Goal: Check status: Check status

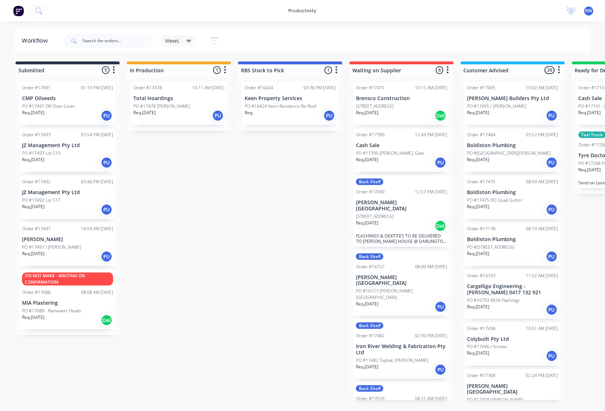
click at [495, 115] on div "Req. [DATE] PU" at bounding box center [513, 116] width 91 height 12
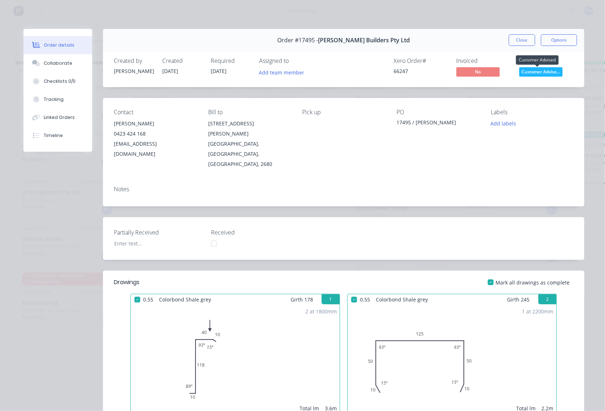
click at [530, 72] on span "Customer Advise..." at bounding box center [541, 71] width 43 height 9
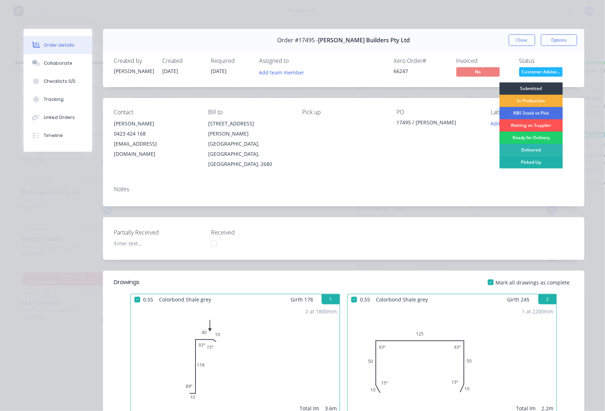
click at [528, 160] on div "Picked Up" at bounding box center [531, 162] width 63 height 12
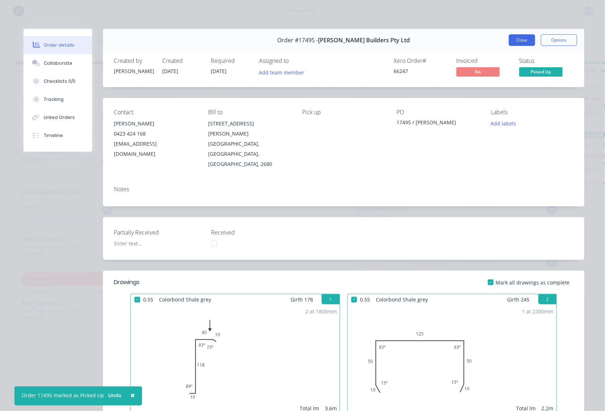
click at [518, 42] on button "Close" at bounding box center [522, 40] width 26 height 12
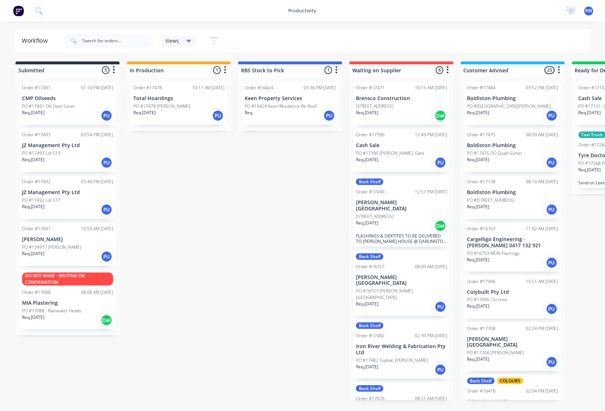
click at [163, 105] on p "PO #17478 [PERSON_NAME]" at bounding box center [161, 106] width 57 height 7
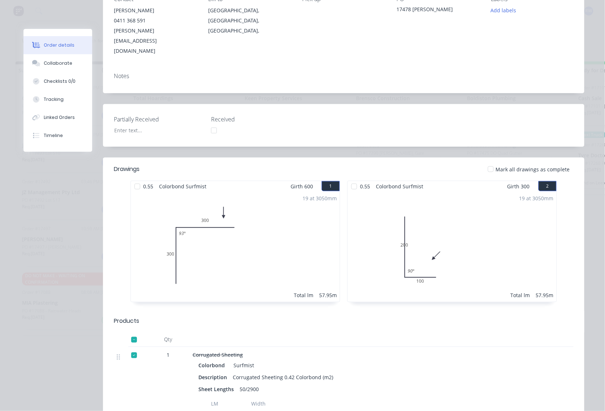
scroll to position [96, 0]
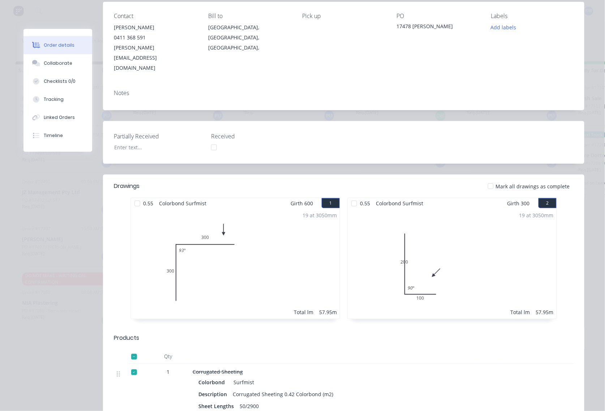
click at [491, 179] on div at bounding box center [491, 186] width 14 height 14
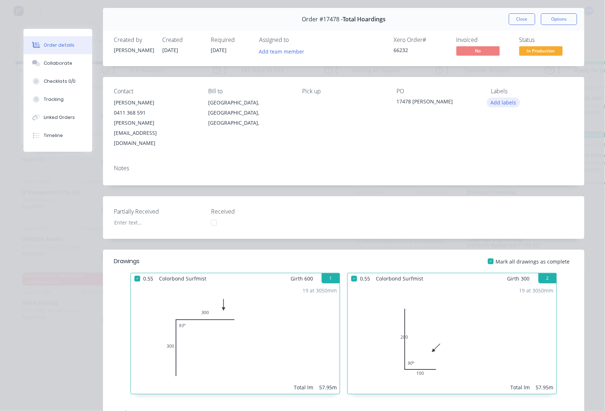
scroll to position [0, 0]
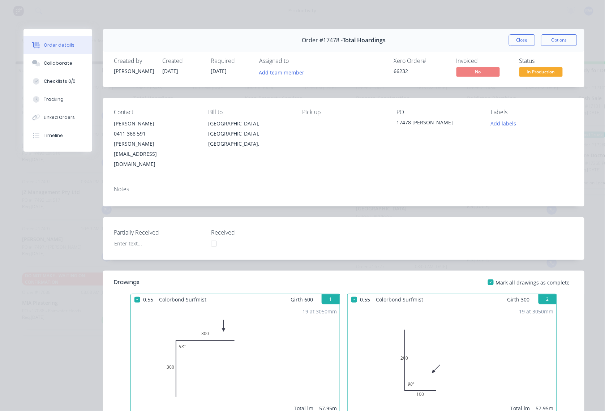
click at [543, 70] on span "In Production" at bounding box center [541, 71] width 43 height 9
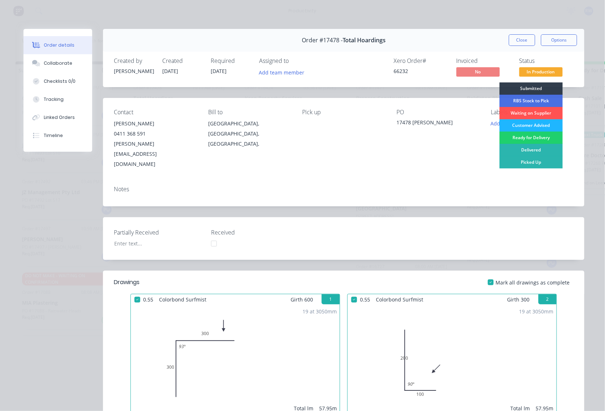
click at [540, 122] on div "Customer Advised" at bounding box center [531, 125] width 63 height 12
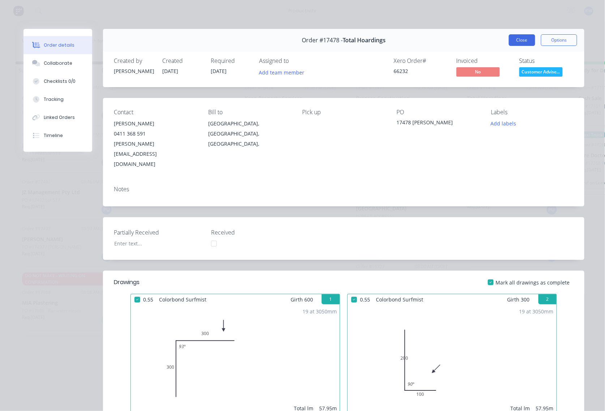
click at [515, 39] on button "Close" at bounding box center [522, 40] width 26 height 12
